Goal: Navigation & Orientation: Find specific page/section

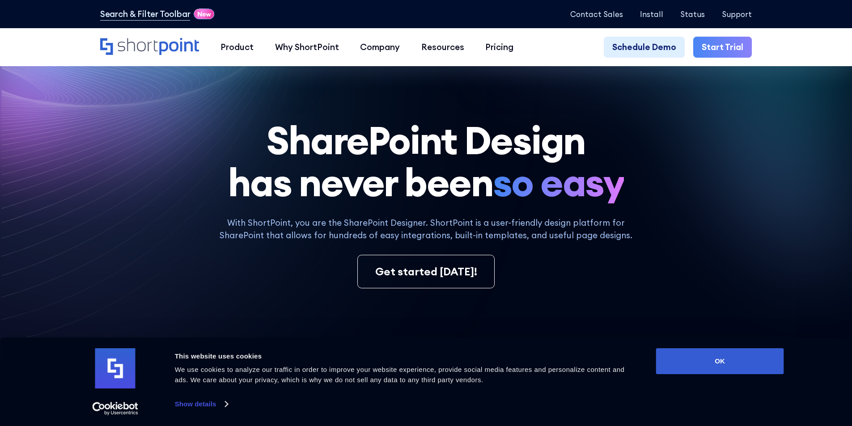
scroll to position [5129, 0]
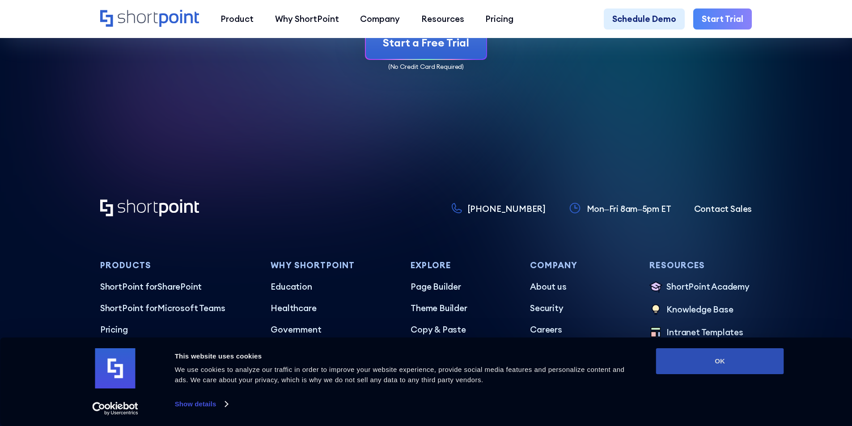
click at [750, 355] on button "OK" at bounding box center [720, 362] width 128 height 26
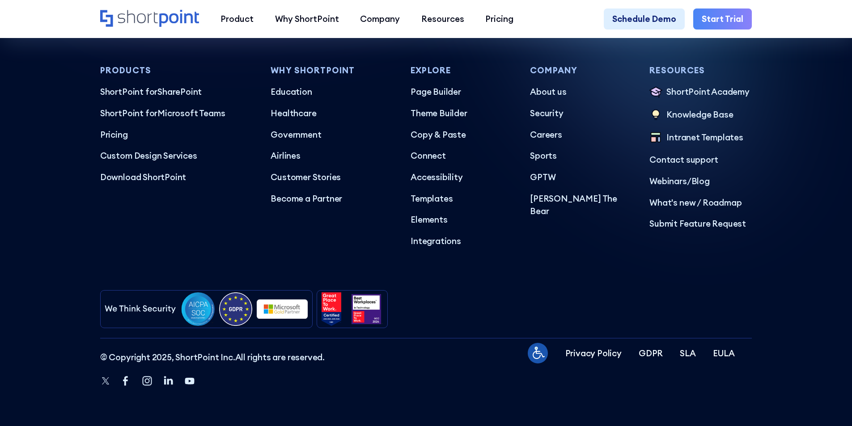
scroll to position [0, 0]
click at [166, 380] on icon "Linkedin" at bounding box center [168, 380] width 9 height 9
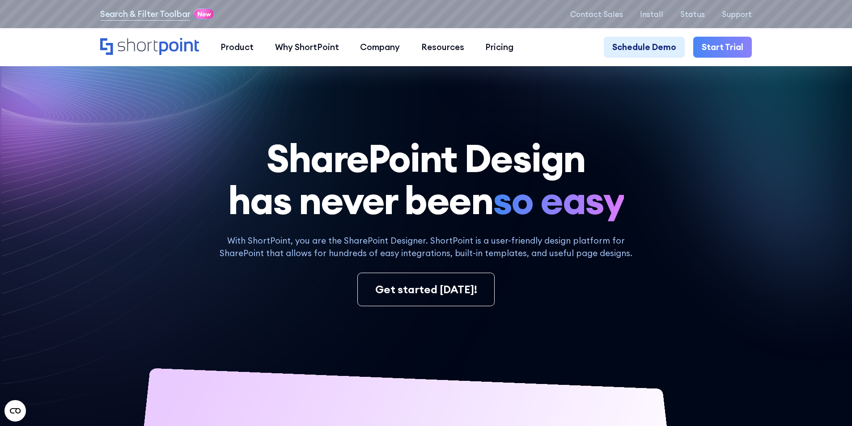
scroll to position [5352, 0]
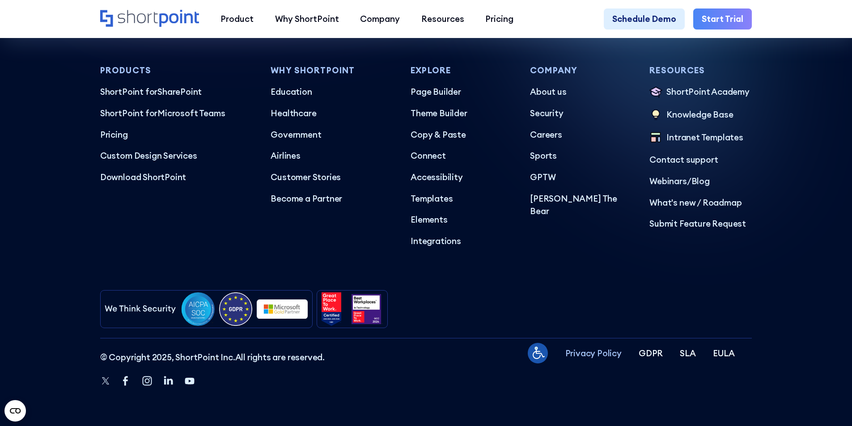
click at [612, 353] on p "Privacy Policy" at bounding box center [594, 353] width 56 height 13
